Goal: Find specific page/section: Find specific page/section

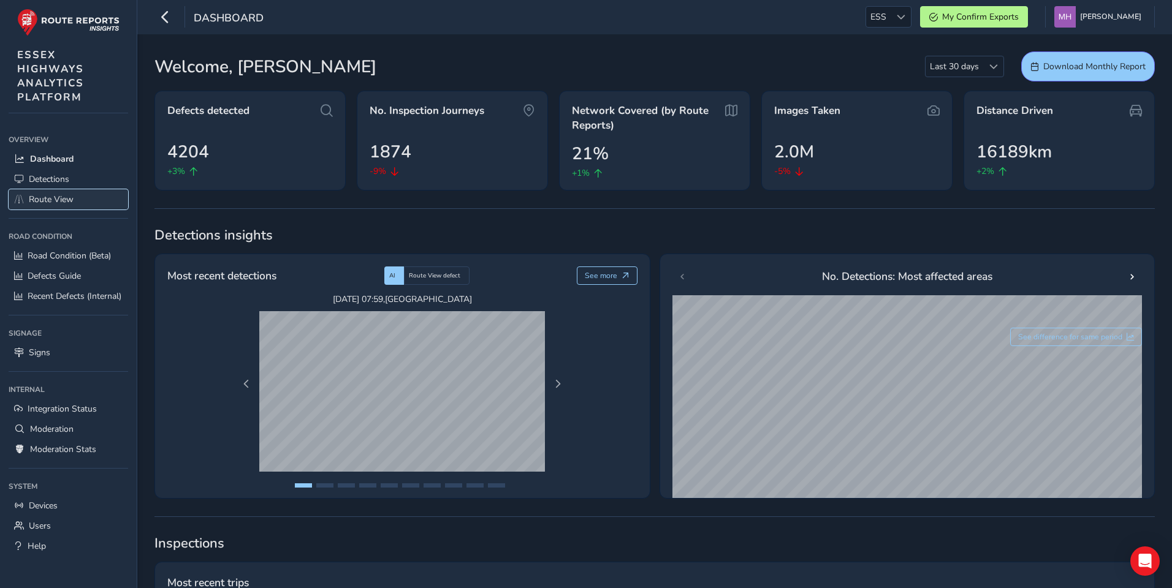
click at [52, 202] on span "Route View" at bounding box center [51, 200] width 45 height 12
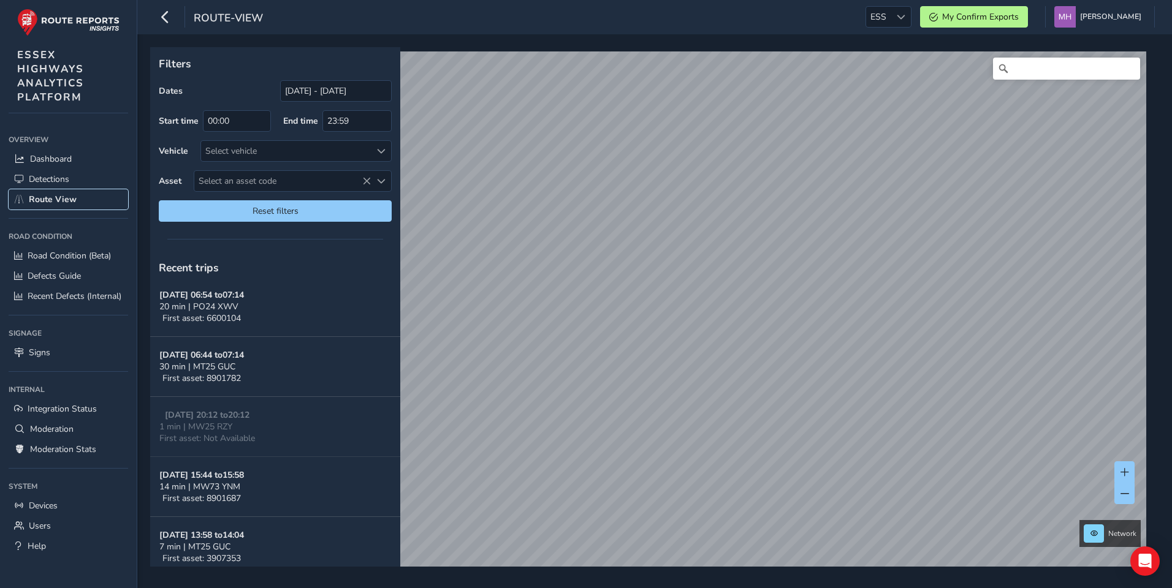
scroll to position [954, 0]
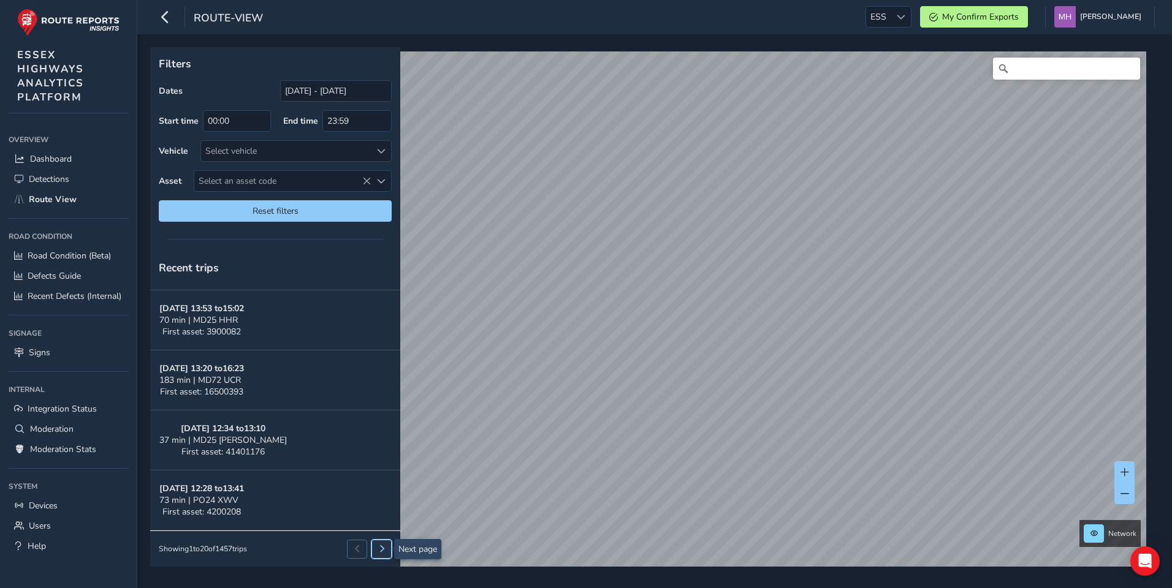
click at [384, 546] on span at bounding box center [381, 549] width 7 height 7
click at [361, 547] on button at bounding box center [357, 549] width 20 height 18
click at [382, 152] on span at bounding box center [381, 151] width 9 height 9
